Goal: Task Accomplishment & Management: Use online tool/utility

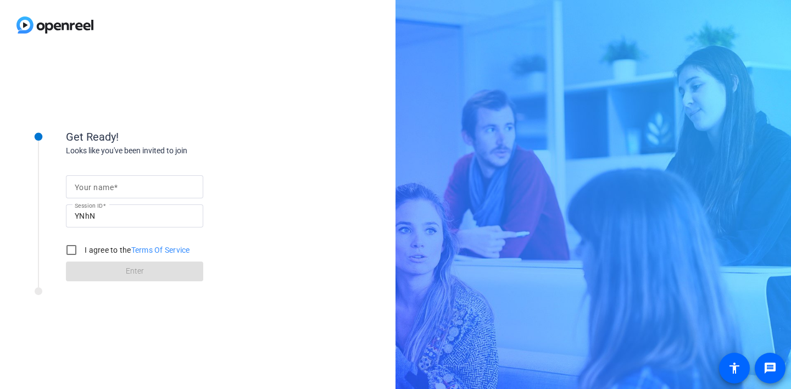
click at [152, 183] on input "Your name" at bounding box center [135, 186] width 120 height 13
type input "[PERSON_NAME]"
click at [122, 251] on label "I agree to the Terms Of Service" at bounding box center [136, 249] width 108 height 11
click at [82, 251] on input "I agree to the Terms Of Service" at bounding box center [71, 250] width 22 height 22
checkbox input "true"
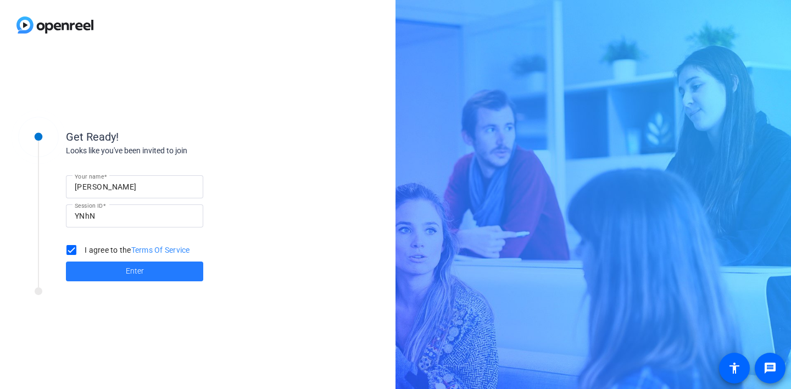
click at [127, 275] on span "Enter" at bounding box center [135, 271] width 18 height 12
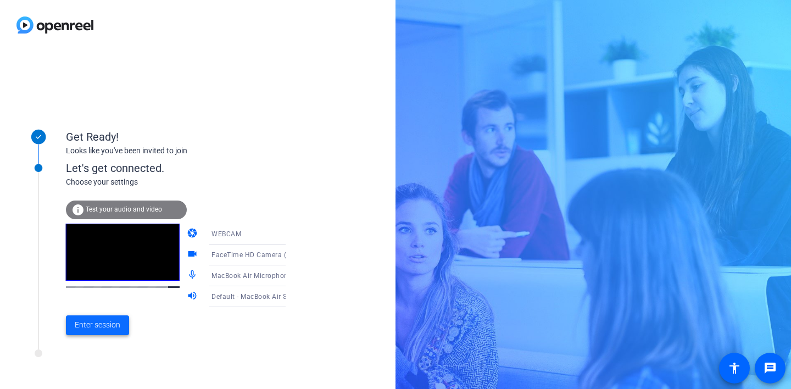
click at [105, 324] on span "Enter session" at bounding box center [98, 325] width 46 height 12
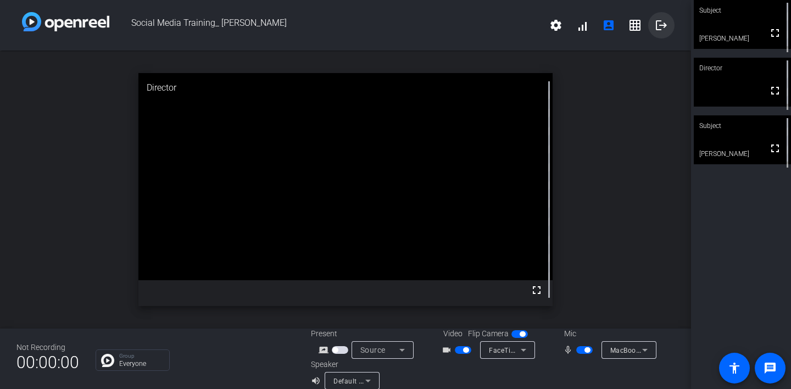
click at [665, 27] on mat-icon "logout" at bounding box center [661, 25] width 13 height 13
